Goal: Browse casually: Explore the website without a specific task or goal

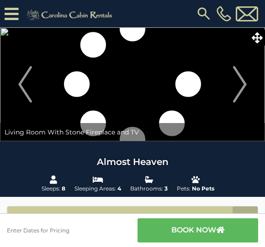
click at [240, 82] on img "Next" at bounding box center [240, 84] width 14 height 36
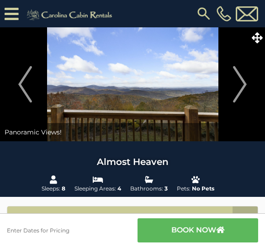
click at [246, 82] on img "Next" at bounding box center [240, 84] width 14 height 36
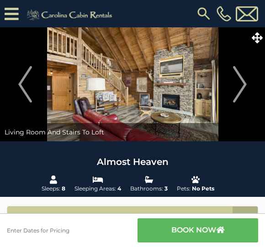
click at [247, 80] on button "Next" at bounding box center [239, 84] width 41 height 114
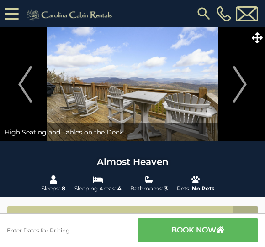
click at [242, 86] on img "Next" at bounding box center [240, 84] width 14 height 36
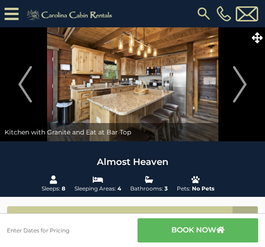
click at [240, 83] on img "Next" at bounding box center [240, 84] width 14 height 36
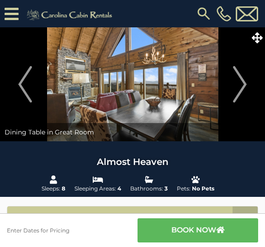
click at [238, 85] on img "Next" at bounding box center [240, 84] width 14 height 36
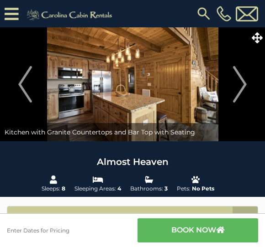
click at [242, 83] on img "Next" at bounding box center [240, 84] width 14 height 36
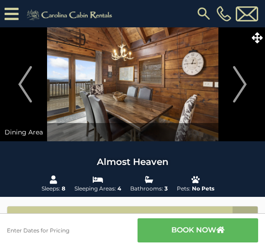
click at [238, 83] on img "Next" at bounding box center [240, 84] width 14 height 36
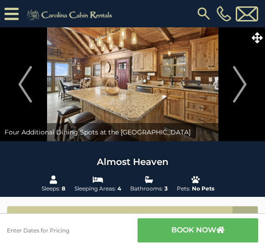
click at [243, 84] on img "Next" at bounding box center [240, 84] width 14 height 36
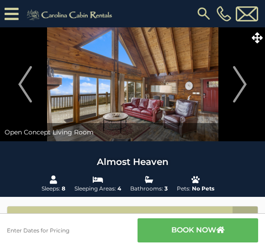
click at [245, 87] on img "Next" at bounding box center [240, 84] width 14 height 36
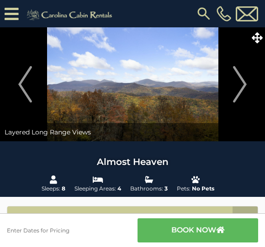
click at [239, 88] on img "Next" at bounding box center [240, 84] width 14 height 36
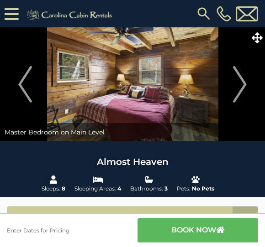
click at [240, 84] on img "Next" at bounding box center [240, 84] width 14 height 36
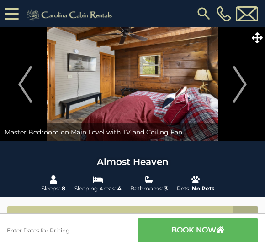
click at [243, 83] on img "Next" at bounding box center [240, 84] width 14 height 36
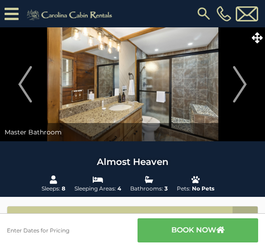
click at [234, 85] on img "Next" at bounding box center [240, 84] width 14 height 36
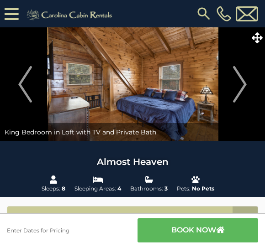
click at [240, 83] on img "Next" at bounding box center [240, 84] width 14 height 36
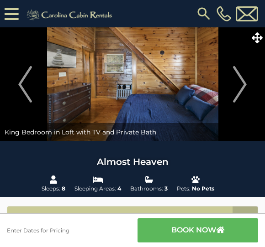
click at [22, 79] on img "Previous" at bounding box center [25, 84] width 14 height 36
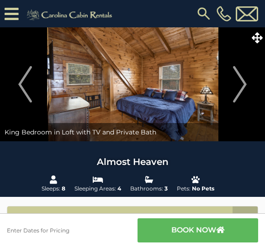
click at [243, 85] on img "Next" at bounding box center [240, 84] width 14 height 36
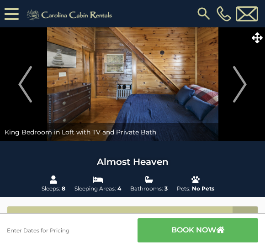
click at [239, 84] on img "Next" at bounding box center [240, 84] width 14 height 36
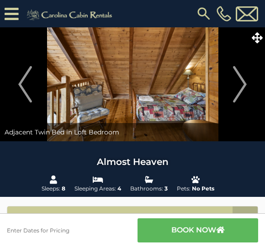
click at [244, 83] on img "Next" at bounding box center [240, 84] width 14 height 36
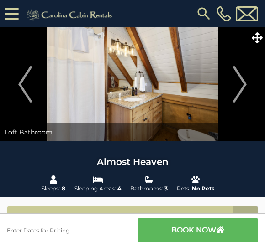
click at [239, 79] on img "Next" at bounding box center [240, 84] width 14 height 36
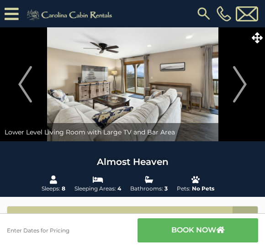
click at [240, 77] on img "Next" at bounding box center [240, 84] width 14 height 36
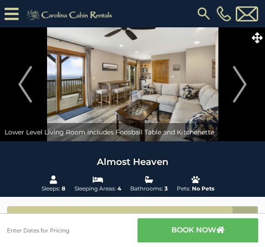
click at [235, 80] on img "Next" at bounding box center [240, 84] width 14 height 36
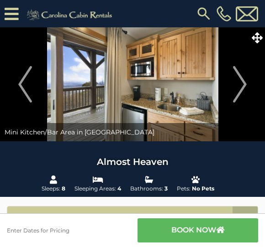
click at [241, 83] on img "Next" at bounding box center [240, 84] width 14 height 36
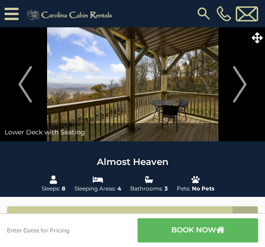
click at [233, 83] on img "Next" at bounding box center [240, 84] width 14 height 36
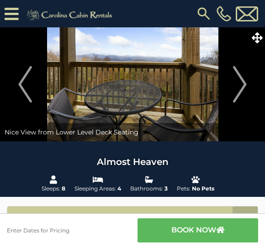
click at [242, 81] on img "Next" at bounding box center [240, 84] width 14 height 36
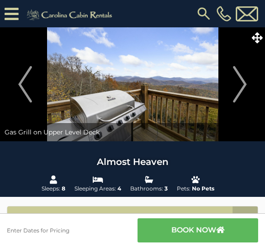
click at [232, 89] on button "Next" at bounding box center [239, 84] width 41 height 114
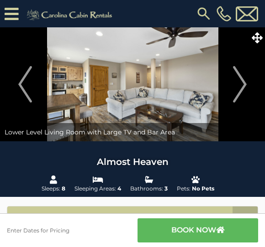
click at [241, 83] on img "Next" at bounding box center [240, 84] width 14 height 36
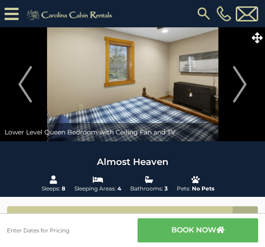
click at [243, 85] on img "Next" at bounding box center [240, 84] width 14 height 36
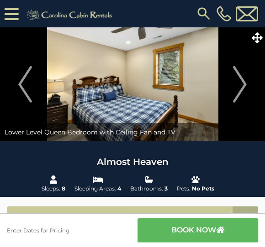
click at [236, 81] on img "Next" at bounding box center [240, 84] width 14 height 36
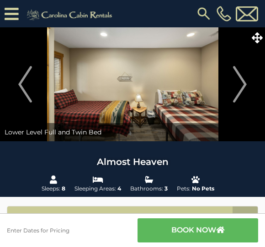
click at [240, 85] on img "Next" at bounding box center [240, 84] width 14 height 36
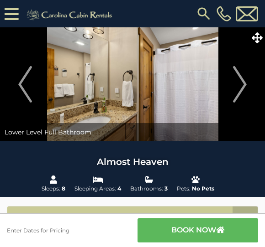
click at [238, 80] on img "Next" at bounding box center [240, 84] width 14 height 36
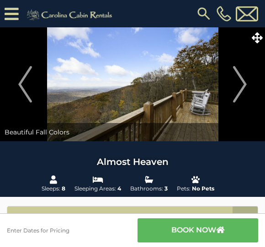
click at [238, 85] on img "Next" at bounding box center [240, 84] width 14 height 36
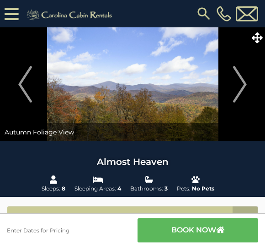
click at [232, 86] on button "Next" at bounding box center [239, 84] width 41 height 114
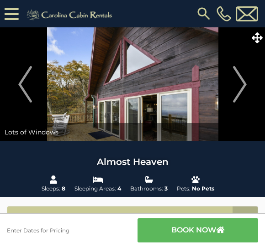
click at [240, 84] on img "Next" at bounding box center [240, 84] width 14 height 36
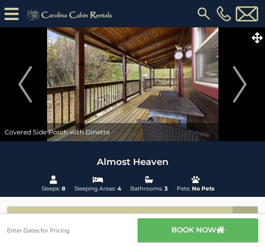
click at [239, 82] on img "Next" at bounding box center [240, 84] width 14 height 36
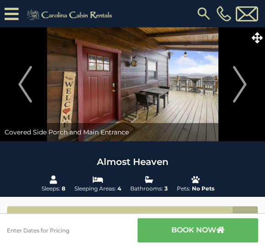
click at [241, 81] on img "Next" at bounding box center [240, 84] width 14 height 36
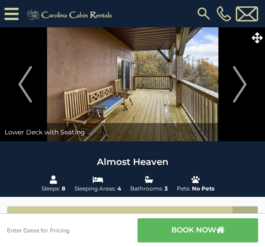
click at [239, 80] on img "Next" at bounding box center [240, 84] width 14 height 36
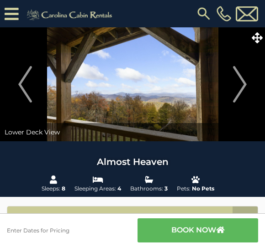
click at [237, 82] on img "Next" at bounding box center [240, 84] width 14 height 36
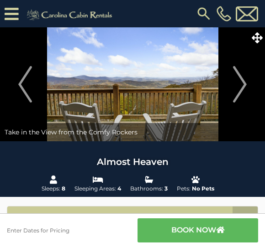
click at [237, 83] on img "Next" at bounding box center [240, 84] width 14 height 36
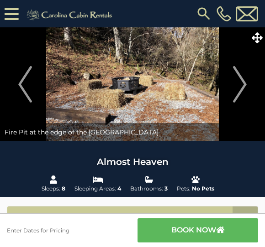
click at [234, 84] on img "Next" at bounding box center [240, 84] width 14 height 36
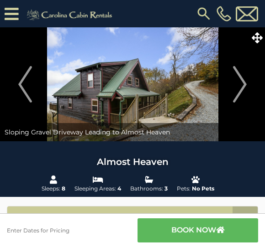
click at [245, 79] on img "Next" at bounding box center [240, 84] width 14 height 36
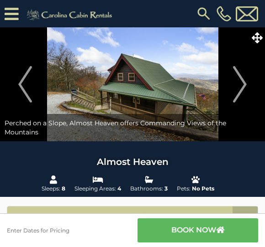
click at [243, 78] on img "Next" at bounding box center [240, 84] width 14 height 36
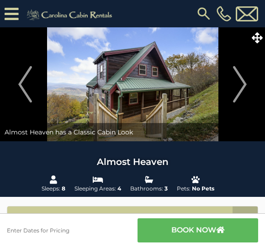
click at [239, 81] on img "Next" at bounding box center [240, 84] width 14 height 36
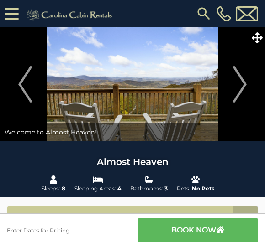
click at [239, 81] on img "Next" at bounding box center [240, 84] width 14 height 36
